Goal: Task Accomplishment & Management: Complete application form

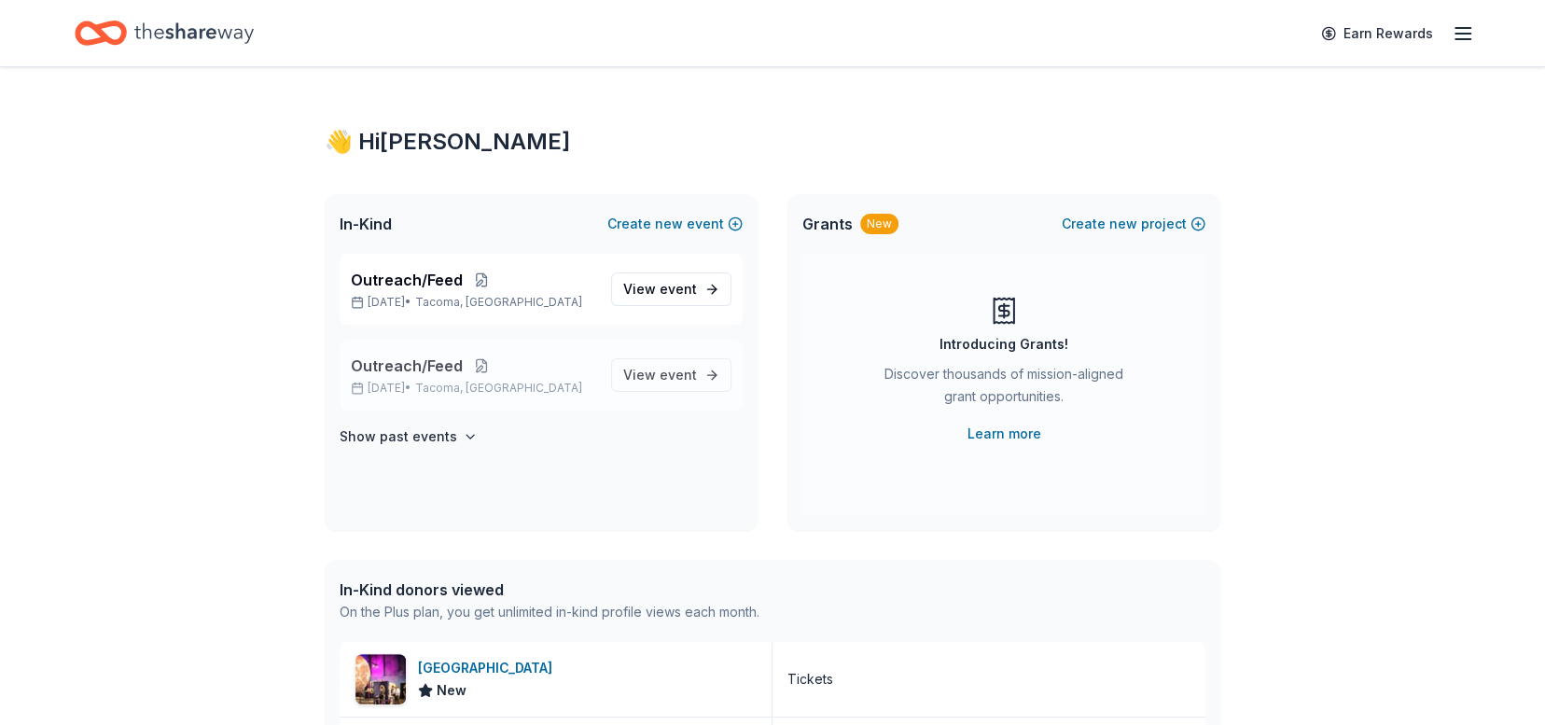
click at [479, 362] on button at bounding box center [481, 365] width 37 height 15
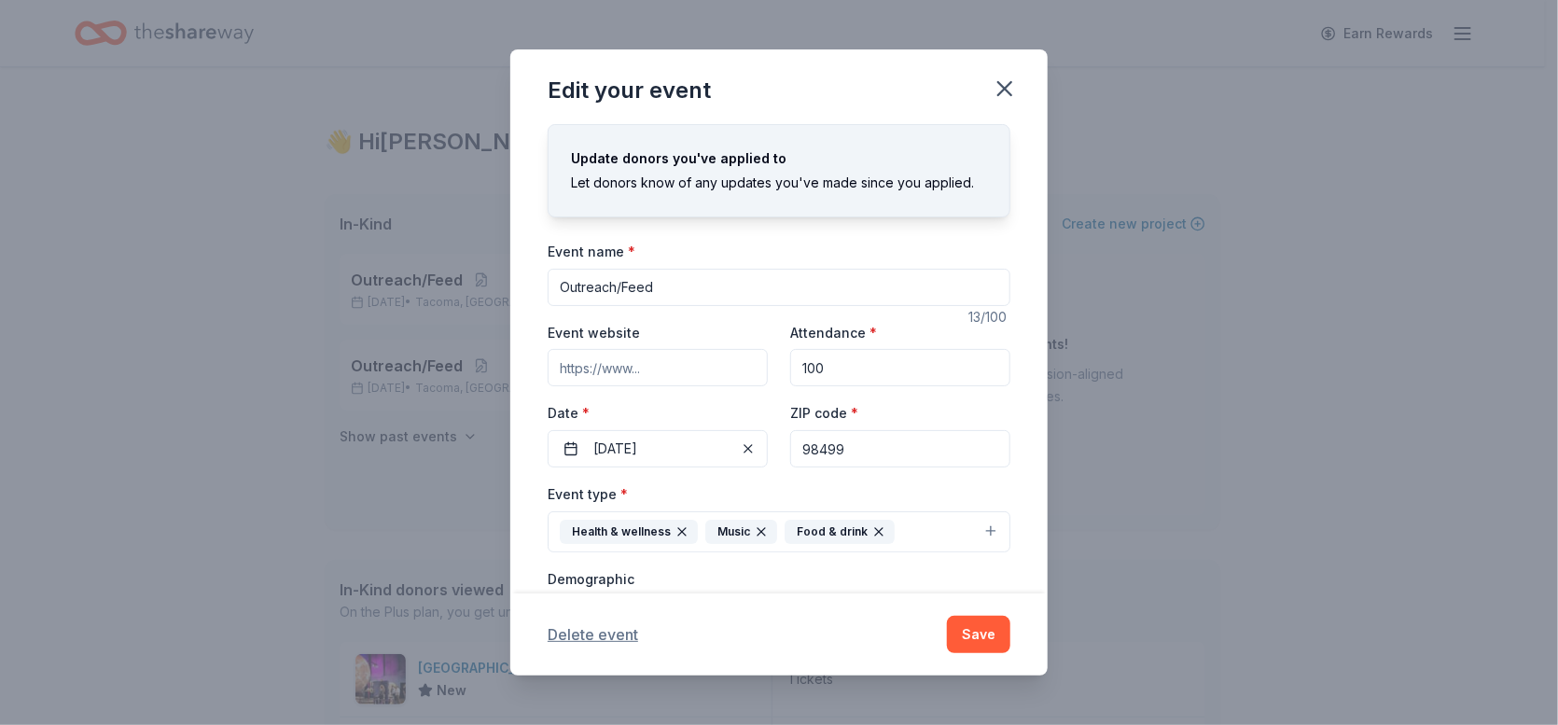
click at [604, 631] on button "Delete event" at bounding box center [593, 634] width 91 height 22
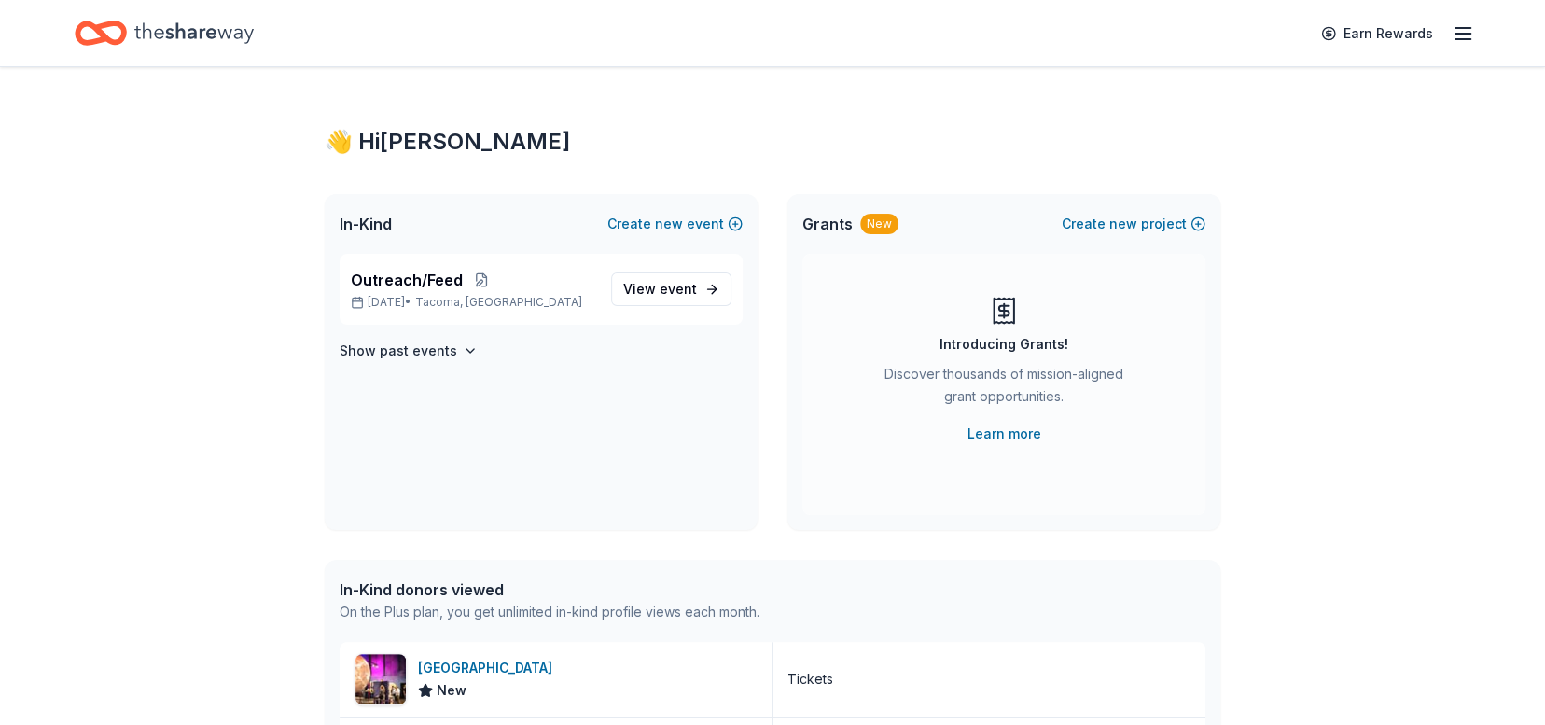
click at [1463, 28] on line "button" at bounding box center [1462, 28] width 15 height 0
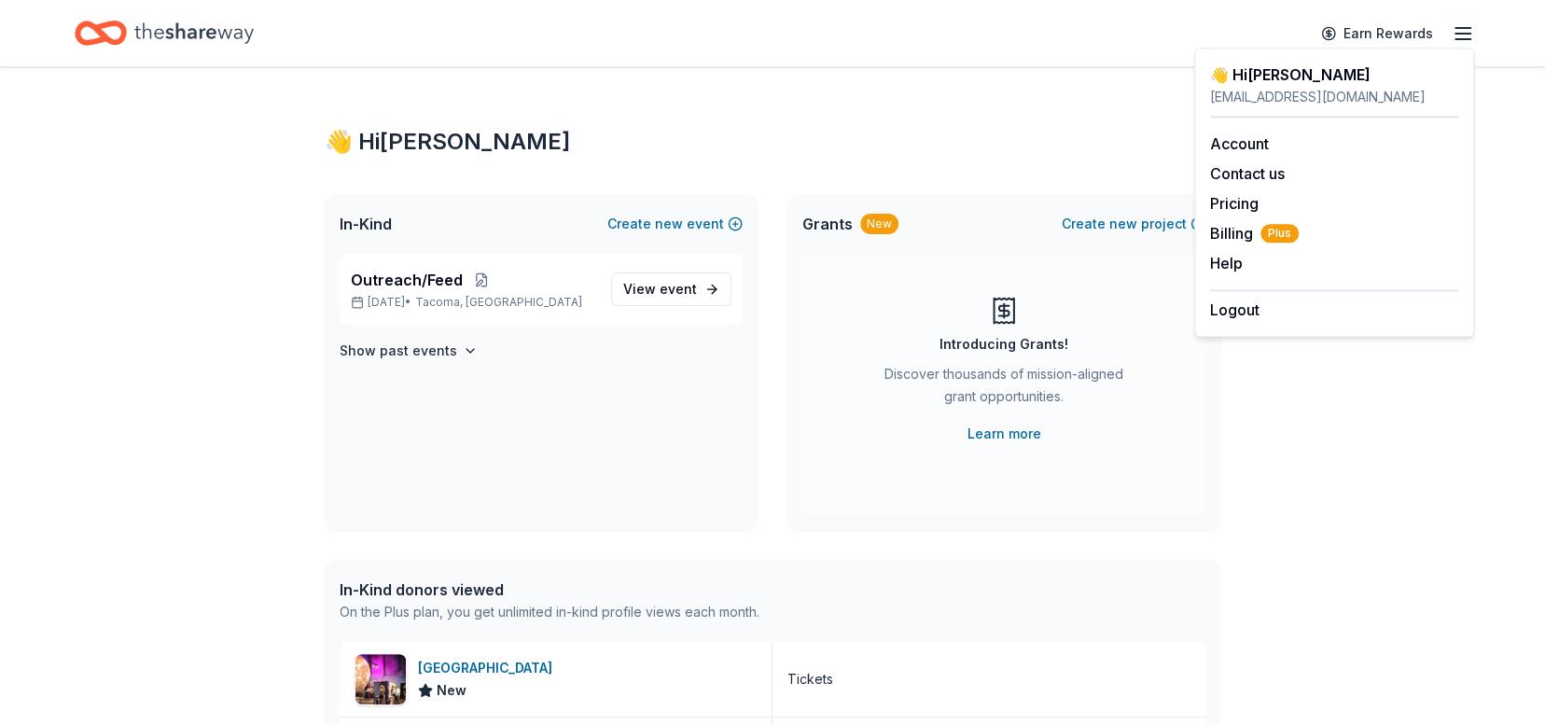
click at [1463, 28] on line "button" at bounding box center [1462, 28] width 15 height 0
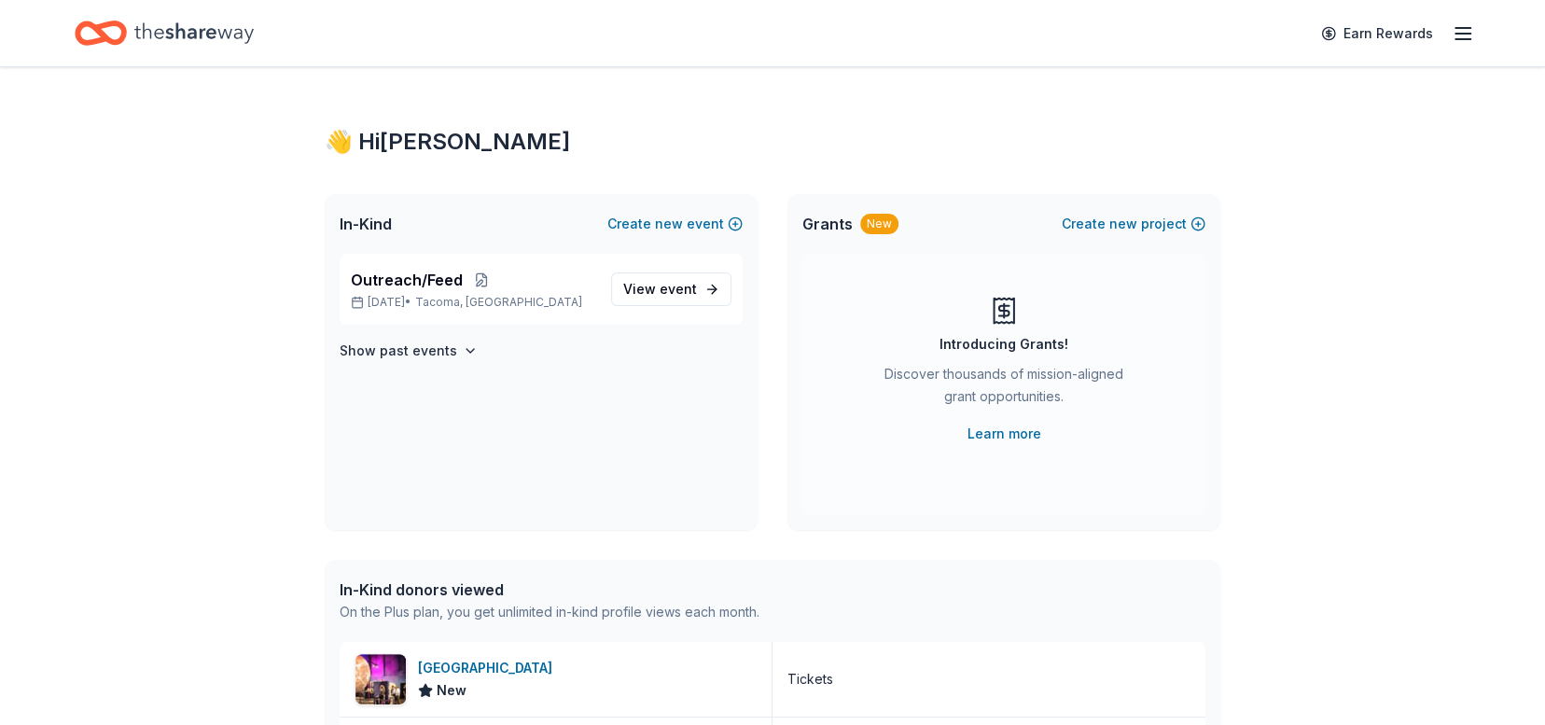
click at [872, 221] on div "New" at bounding box center [879, 224] width 38 height 21
click at [821, 223] on span "Grants" at bounding box center [827, 224] width 50 height 22
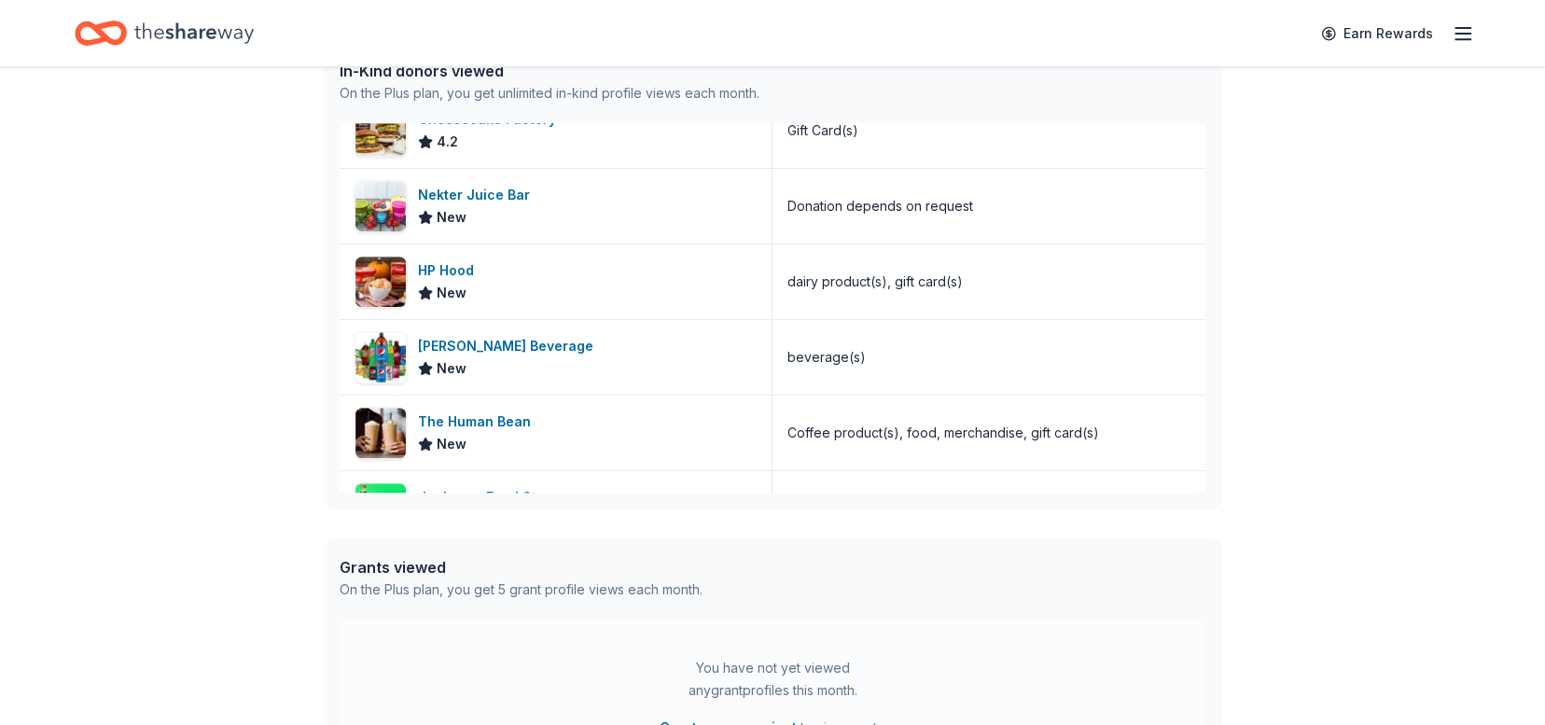
scroll to position [496, 0]
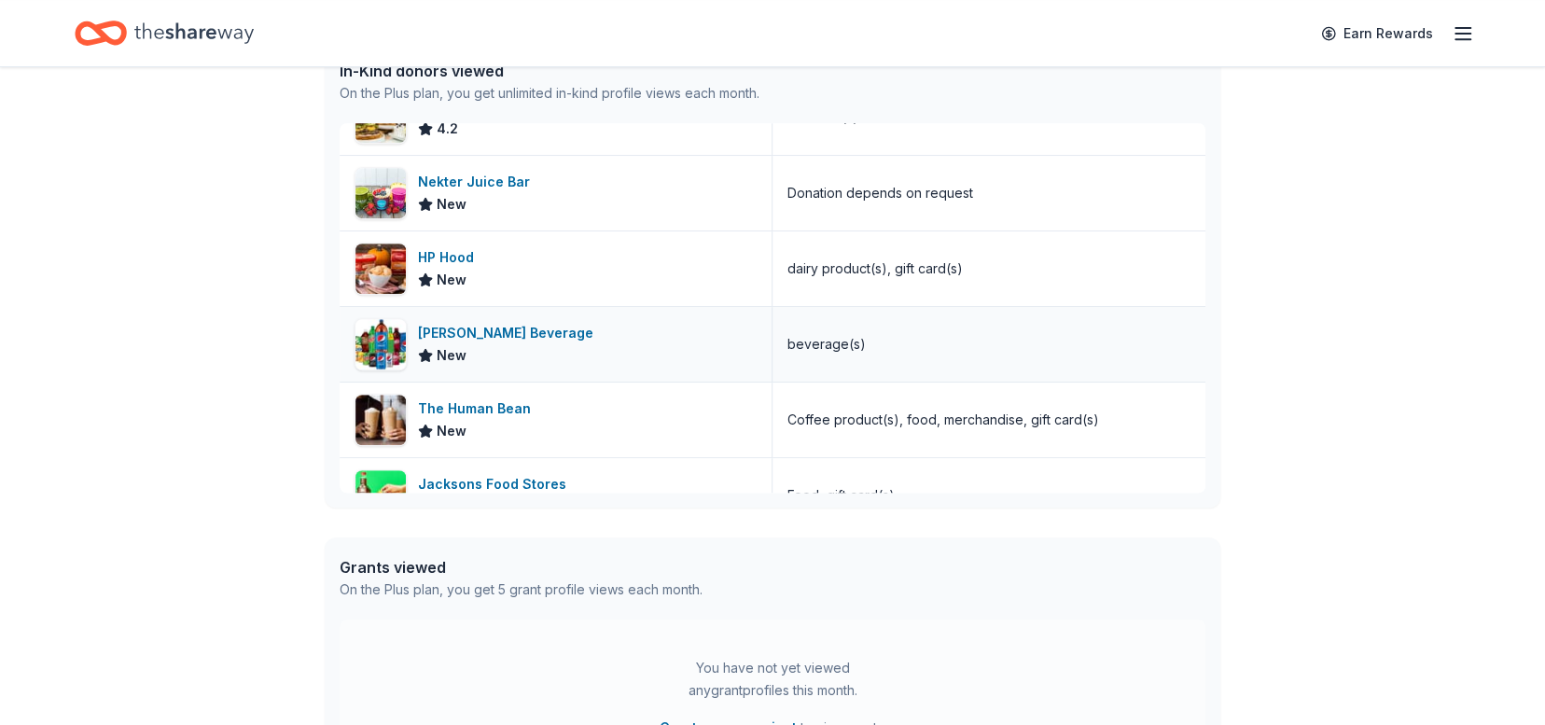
click at [474, 336] on div "[PERSON_NAME] Beverage" at bounding box center [509, 333] width 183 height 22
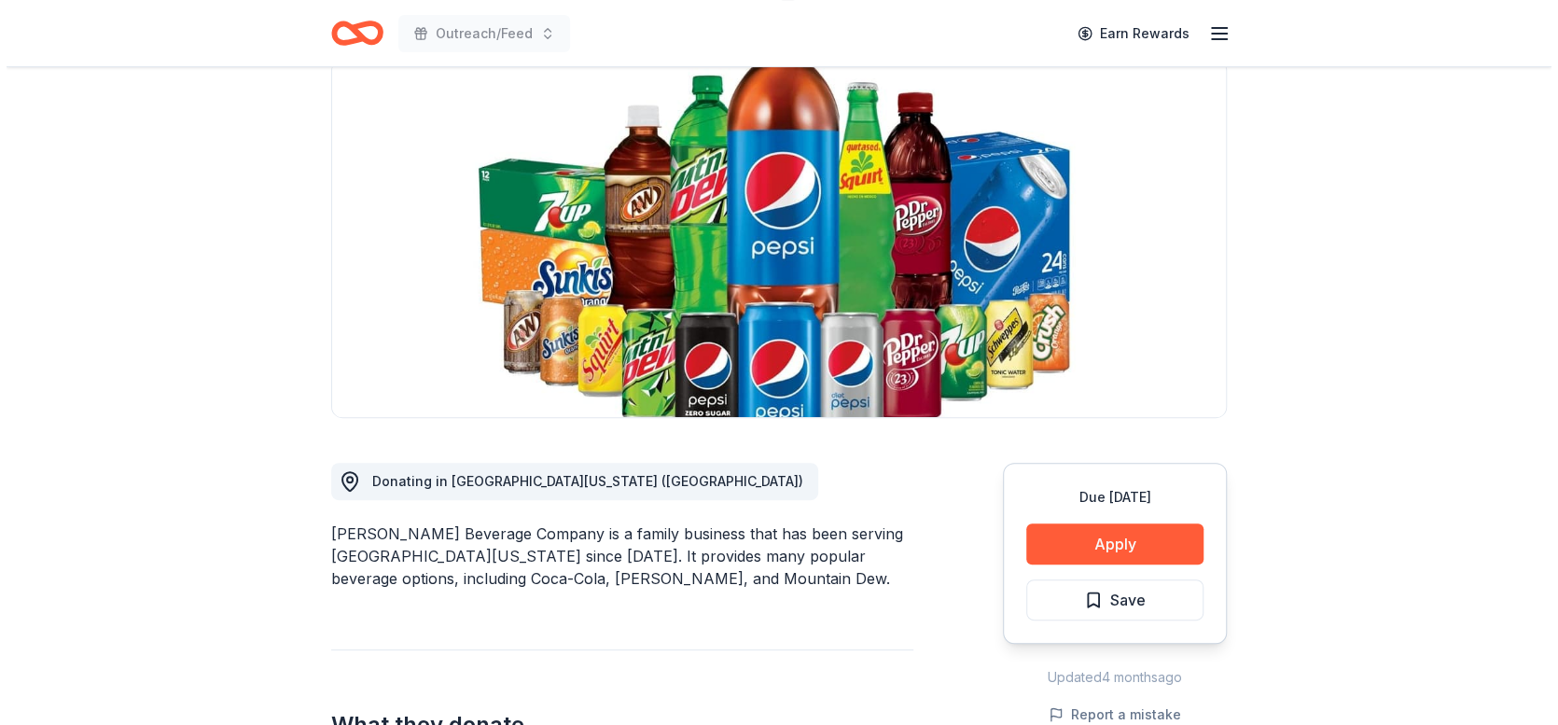
scroll to position [145, 0]
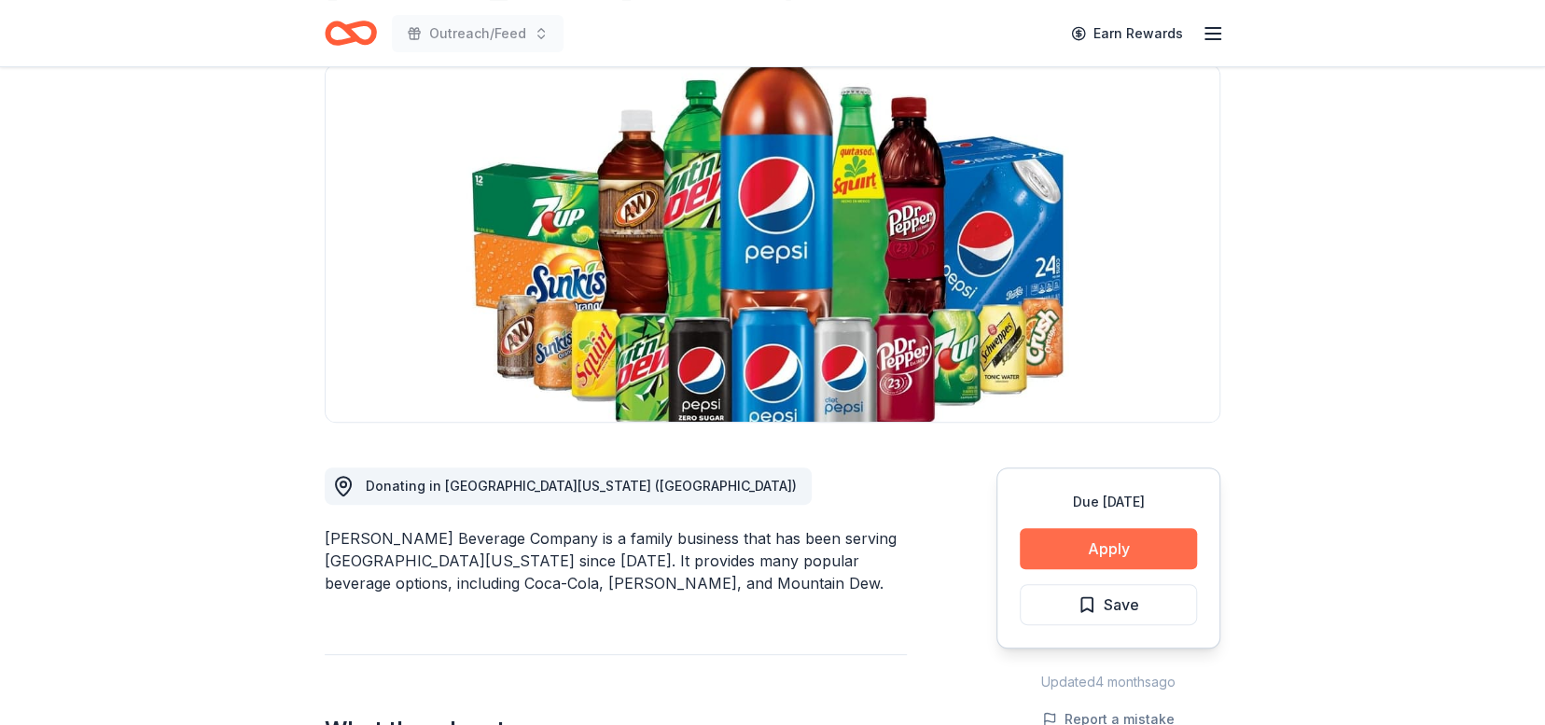
click at [1096, 540] on button "Apply" at bounding box center [1108, 548] width 177 height 41
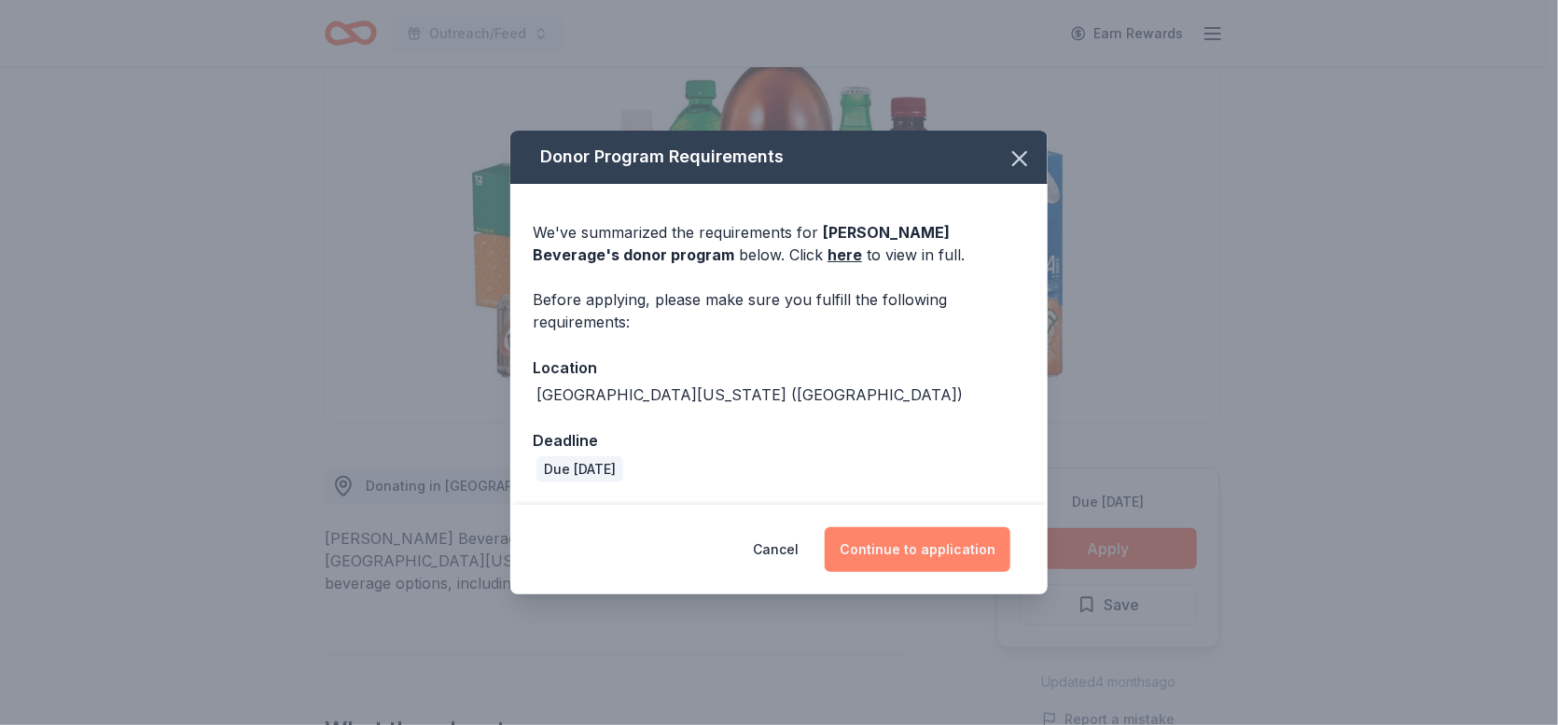
click at [950, 550] on button "Continue to application" at bounding box center [918, 549] width 186 height 45
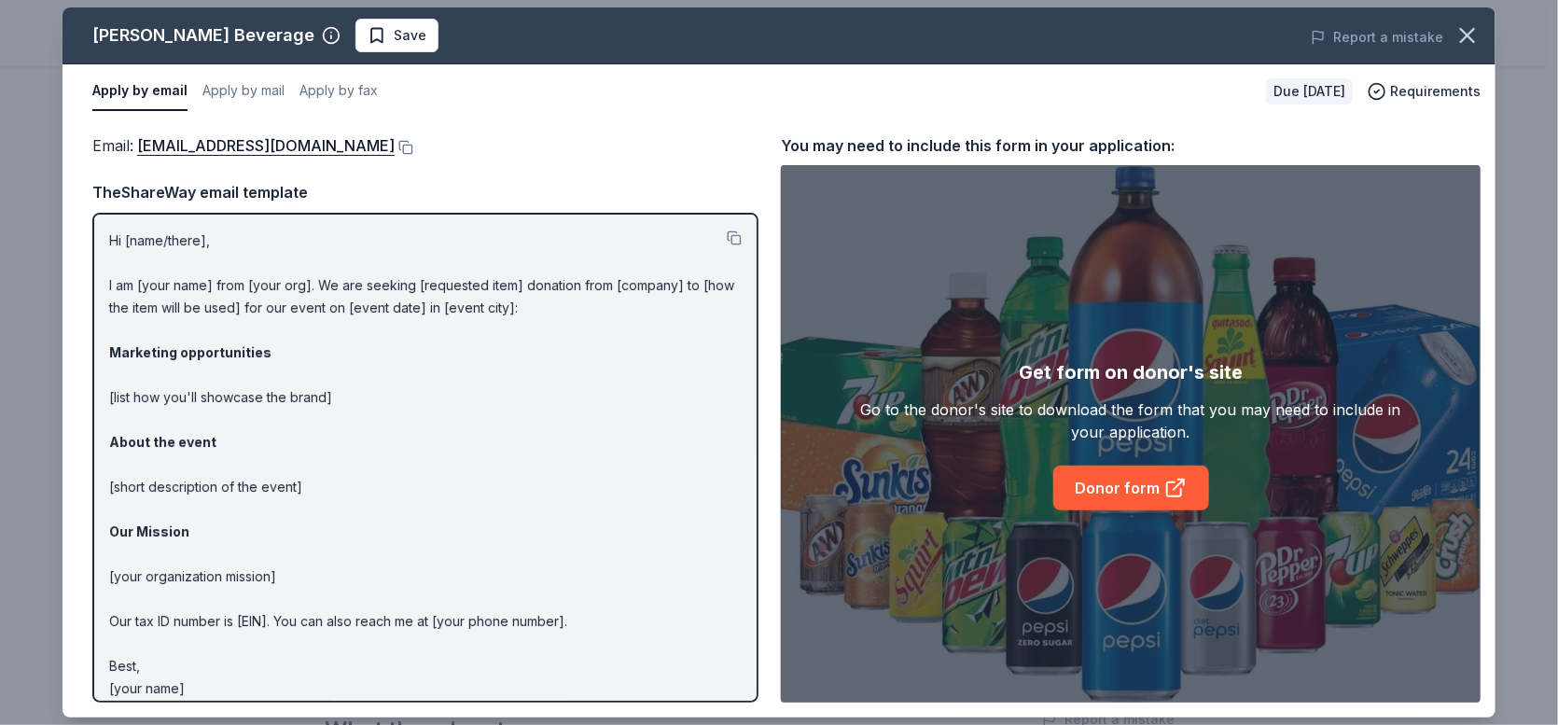
click at [146, 88] on button "Apply by email" at bounding box center [139, 91] width 95 height 39
click at [238, 145] on link "[EMAIL_ADDRESS][DOMAIN_NAME]" at bounding box center [266, 145] width 258 height 24
click at [1133, 484] on link "Donor form" at bounding box center [1131, 488] width 156 height 45
click at [217, 145] on link "[EMAIL_ADDRESS][DOMAIN_NAME]" at bounding box center [266, 145] width 258 height 24
drag, startPoint x: 322, startPoint y: 137, endPoint x: 285, endPoint y: 142, distance: 36.7
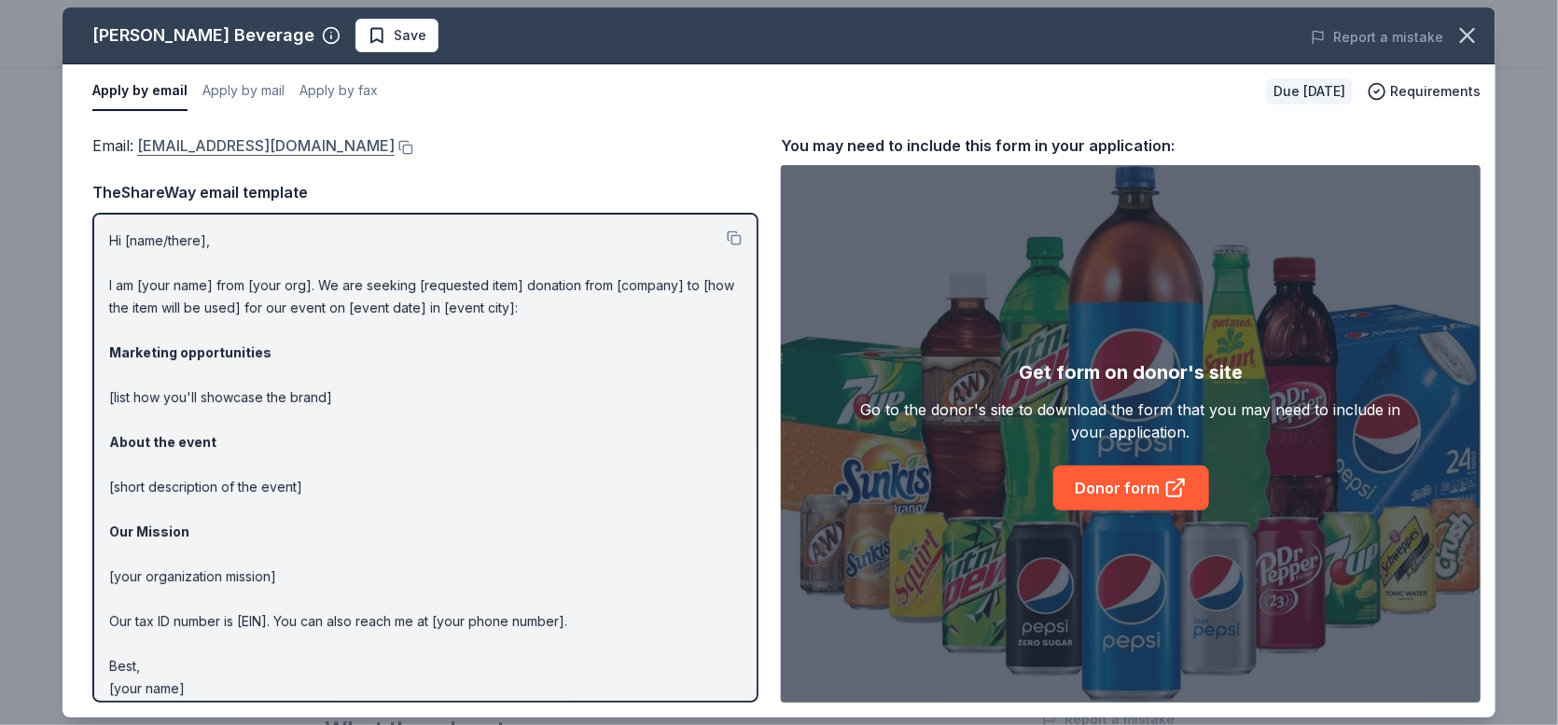
click at [285, 142] on div "Email : [EMAIL_ADDRESS][DOMAIN_NAME]" at bounding box center [425, 145] width 666 height 24
click at [136, 142] on span "Email : pepsi@weinsteinbev.com" at bounding box center [243, 145] width 302 height 19
